Goal: Transaction & Acquisition: Obtain resource

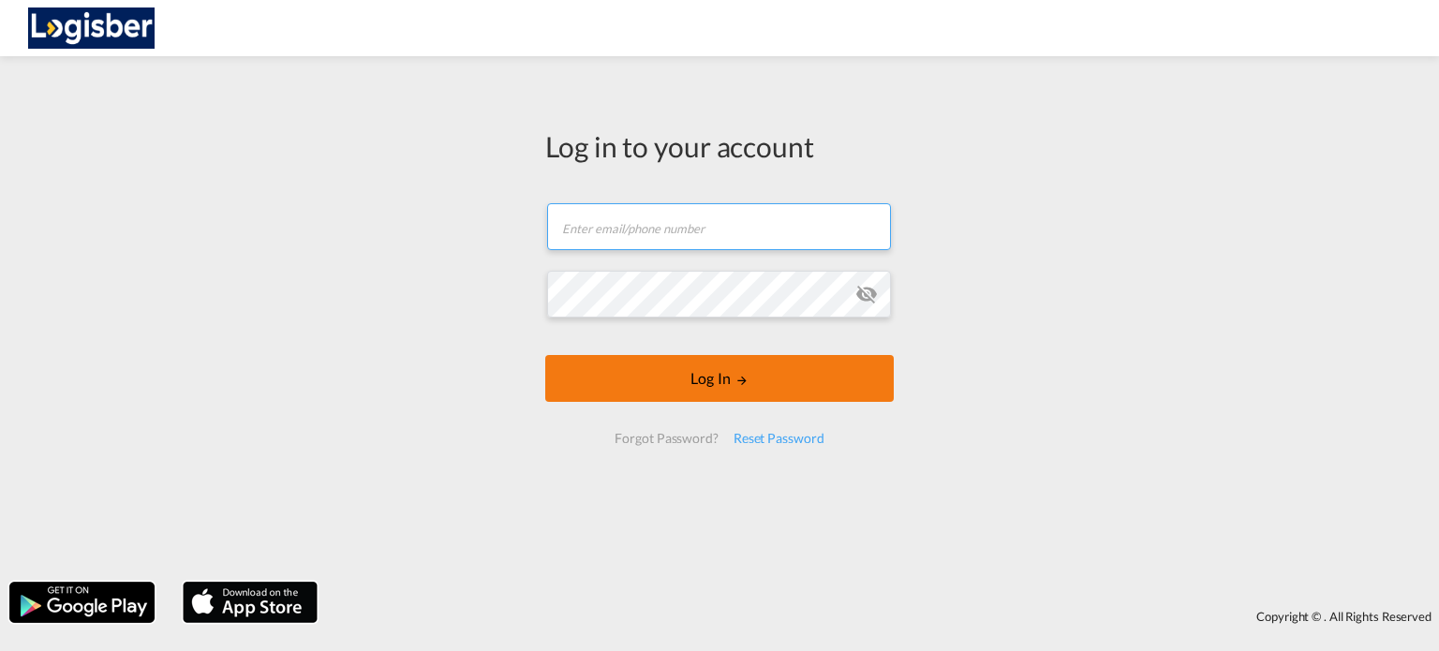
type input "[PERSON_NAME][EMAIL_ADDRESS][DOMAIN_NAME]"
click at [651, 389] on button "Log In" at bounding box center [719, 378] width 348 height 47
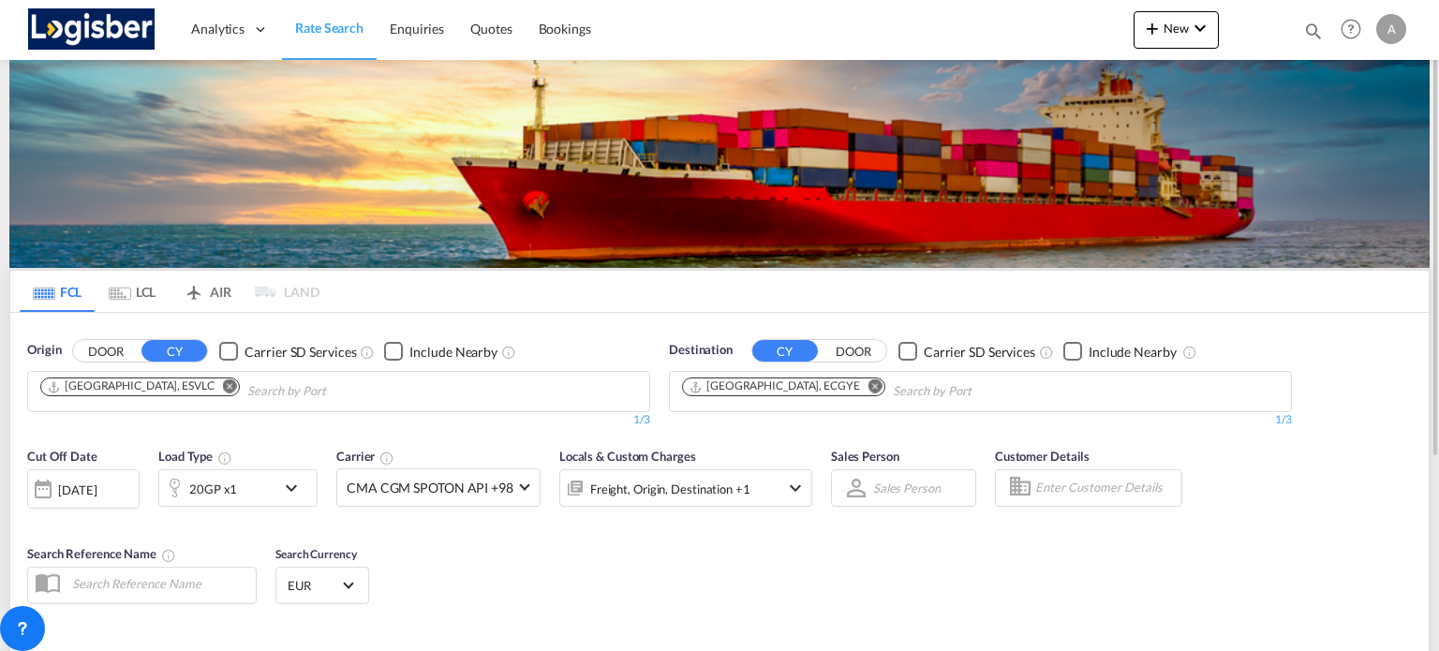
click at [868, 386] on md-icon "Remove" at bounding box center [875, 386] width 14 height 14
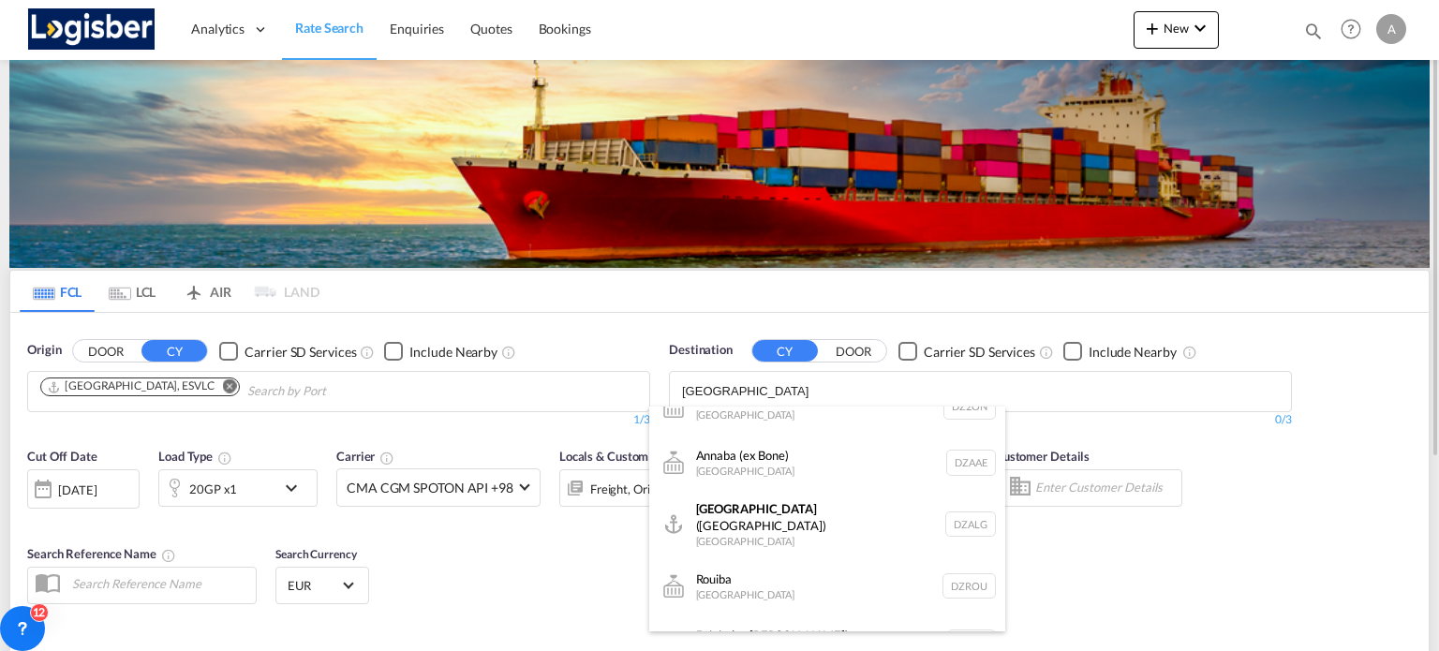
scroll to position [562, 0]
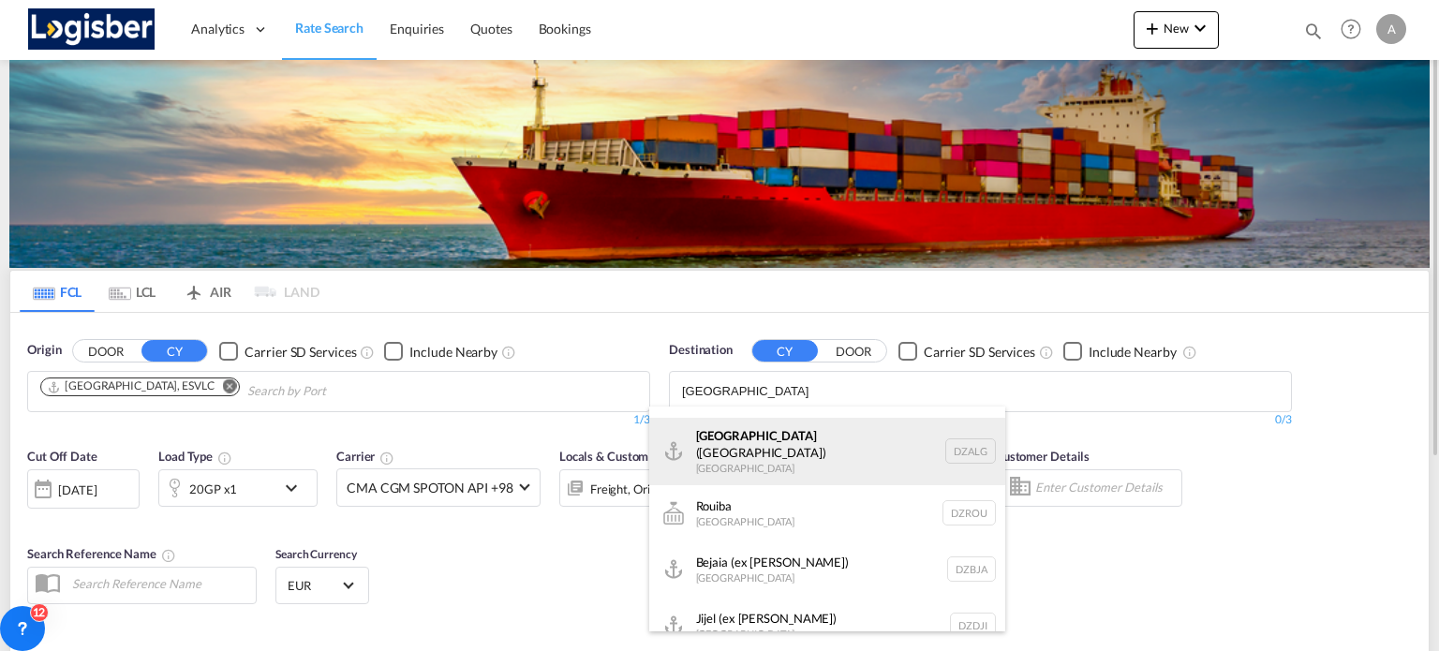
type input "[GEOGRAPHIC_DATA]"
click at [785, 451] on div "[GEOGRAPHIC_DATA] ([GEOGRAPHIC_DATA]) [GEOGRAPHIC_DATA] [GEOGRAPHIC_DATA]" at bounding box center [827, 451] width 356 height 67
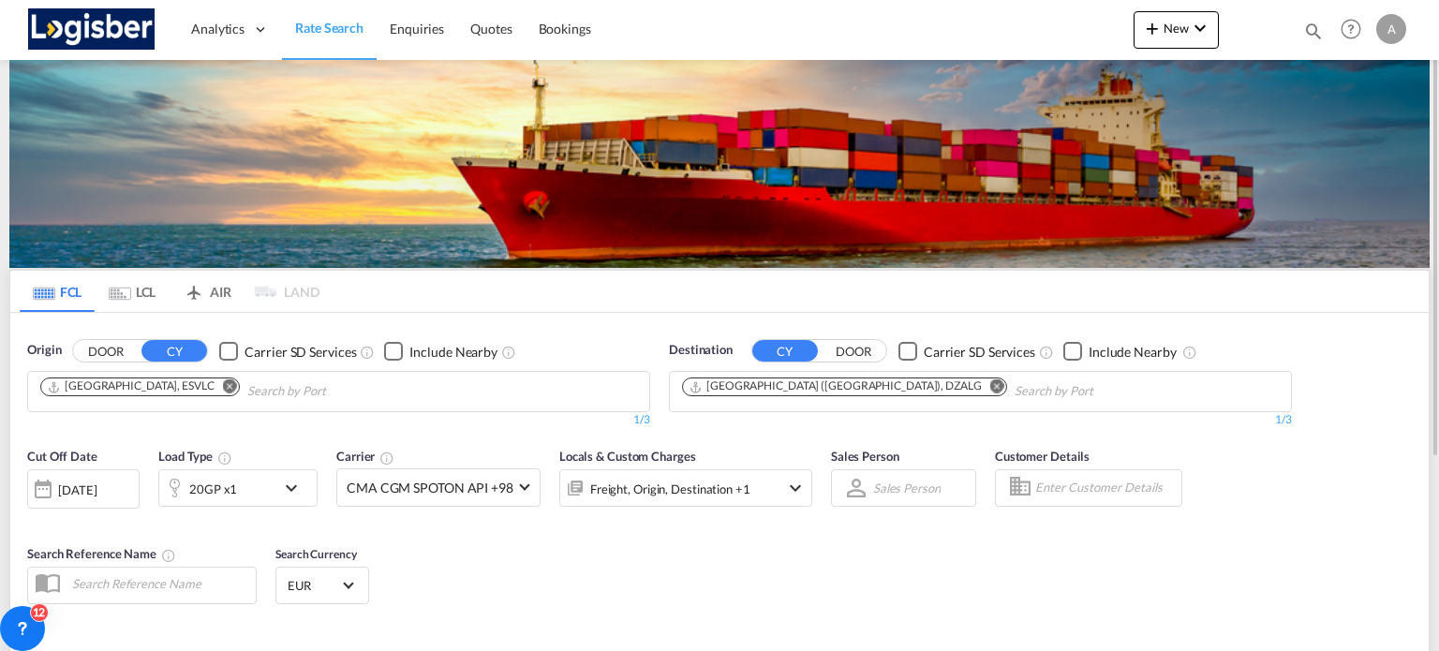
scroll to position [187, 0]
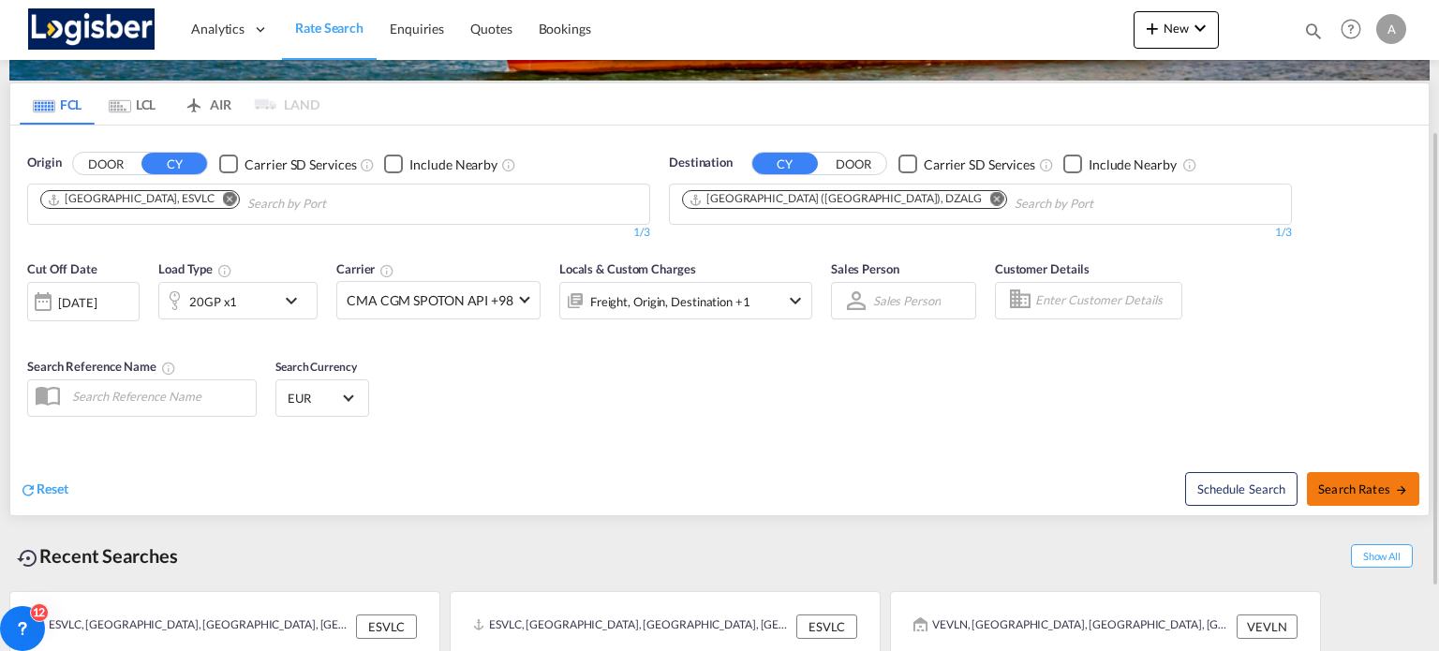
click at [1369, 490] on span "Search Rates" at bounding box center [1363, 488] width 90 height 15
type input "ESVLC to DZALG / [DATE]"
